Goal: Task Accomplishment & Management: Use online tool/utility

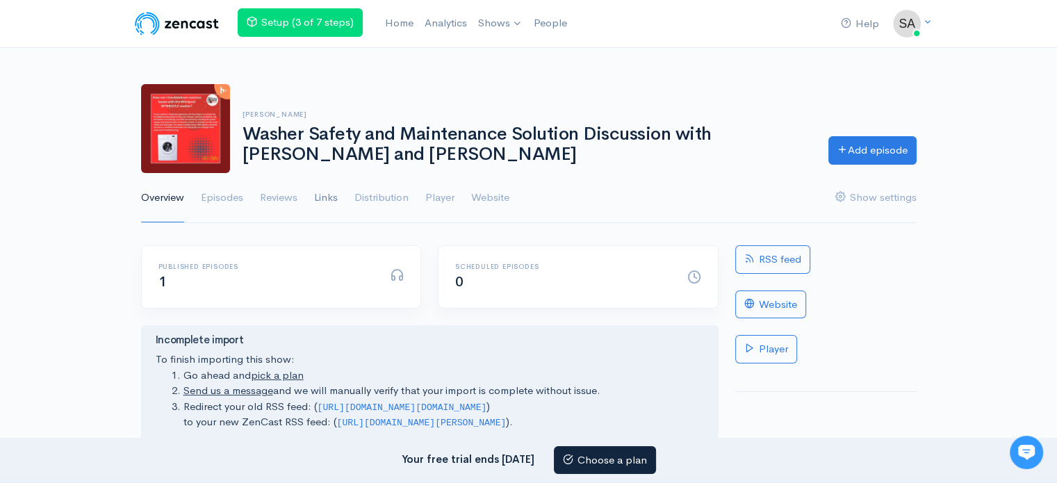
click at [328, 198] on link "Links" at bounding box center [326, 198] width 24 height 50
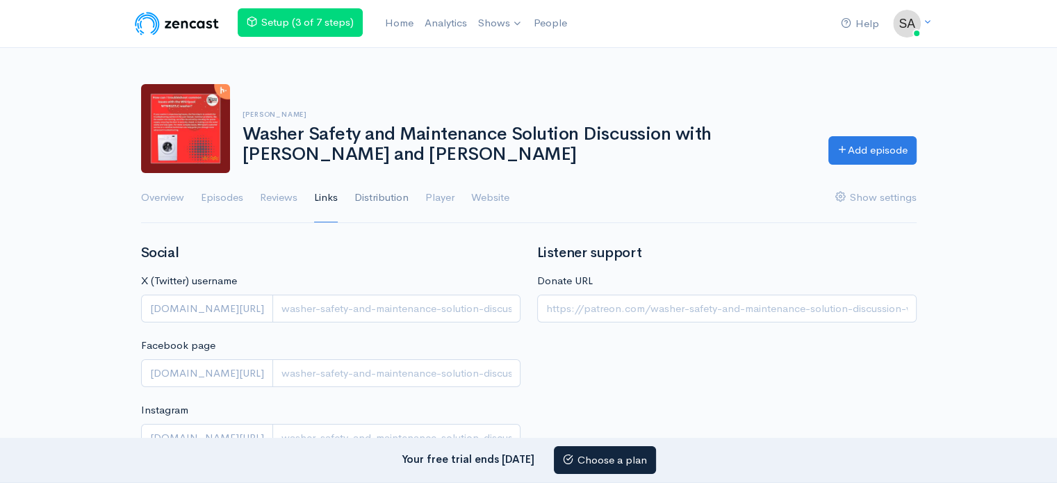
click at [371, 194] on link "Distribution" at bounding box center [382, 198] width 54 height 50
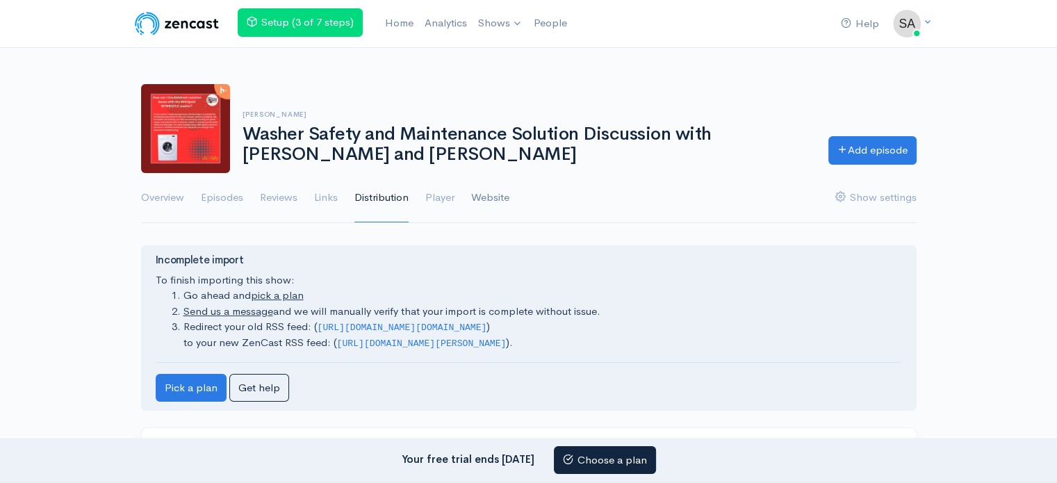
click at [484, 203] on link "Website" at bounding box center [490, 198] width 38 height 50
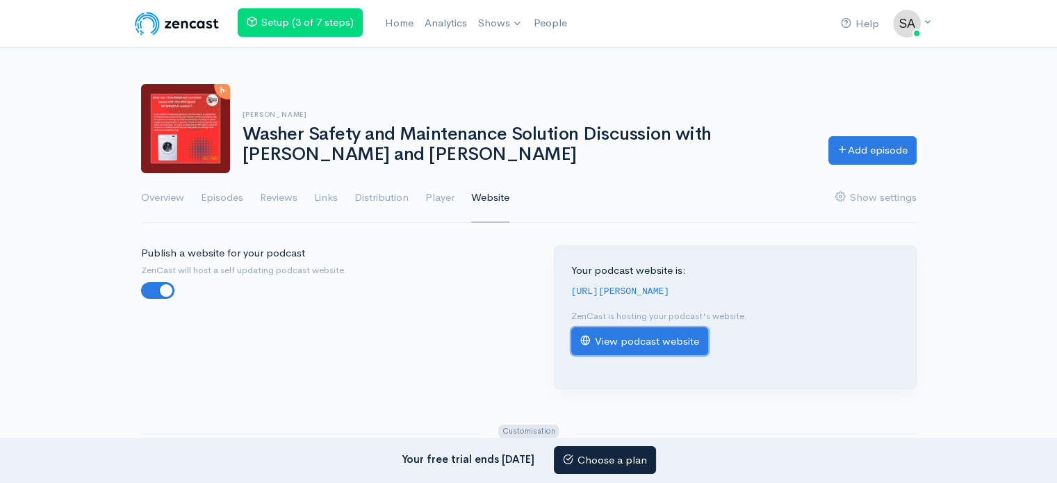
click at [610, 356] on link "View podcast website" at bounding box center [639, 341] width 137 height 29
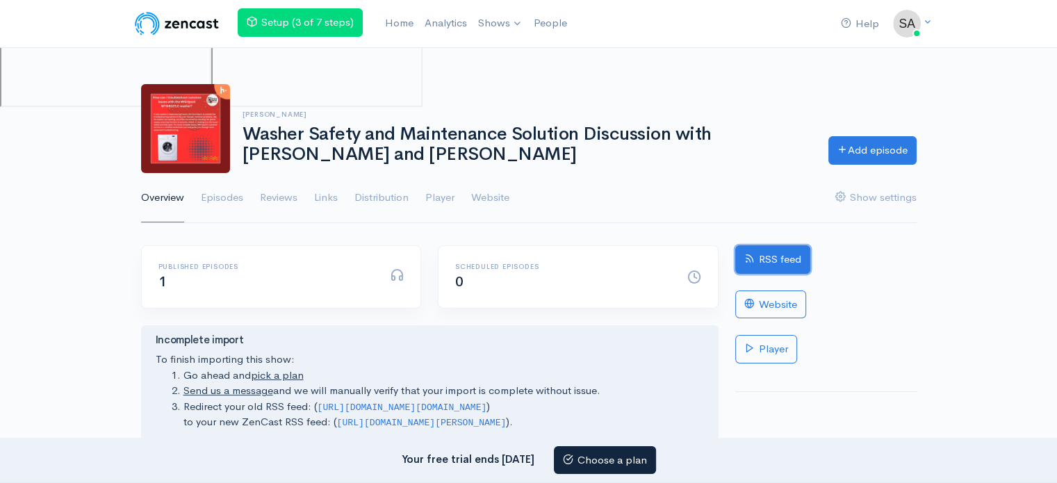
click at [781, 264] on link "RSS feed" at bounding box center [773, 259] width 75 height 29
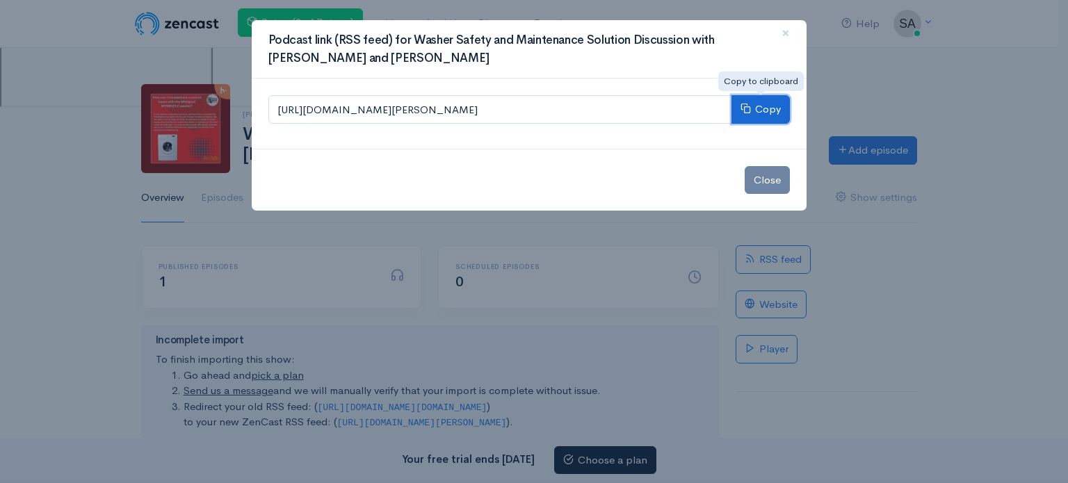
click at [756, 111] on button "Copy" at bounding box center [760, 109] width 58 height 29
